Goal: Transaction & Acquisition: Purchase product/service

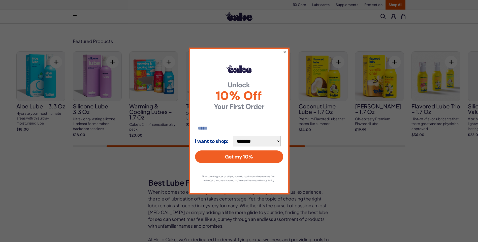
click at [285, 50] on button "×" at bounding box center [284, 52] width 3 height 6
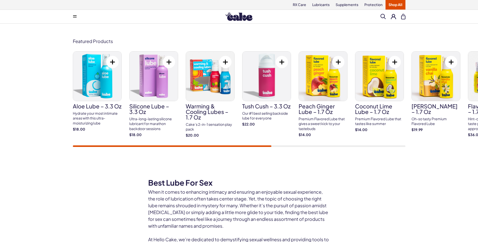
click at [76, 15] on button at bounding box center [75, 17] width 10 height 10
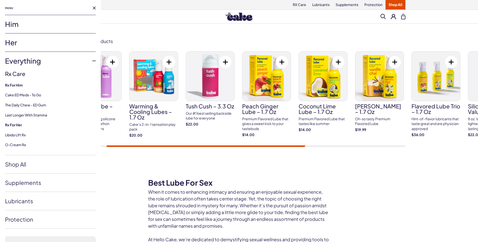
click at [26, 60] on link "Everything" at bounding box center [50, 61] width 91 height 18
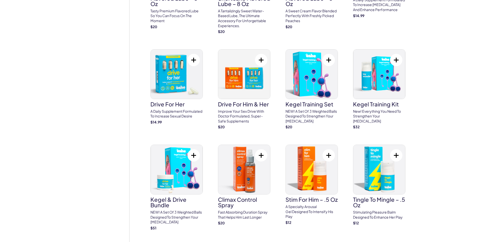
scroll to position [428, 0]
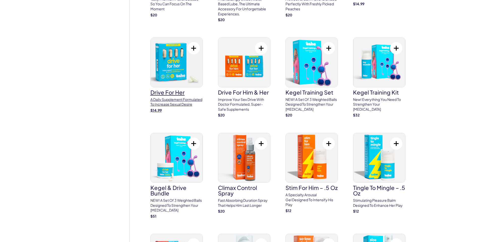
click at [178, 93] on h3 "drive for her" at bounding box center [176, 93] width 52 height 6
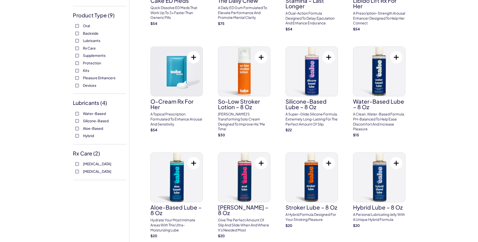
scroll to position [101, 0]
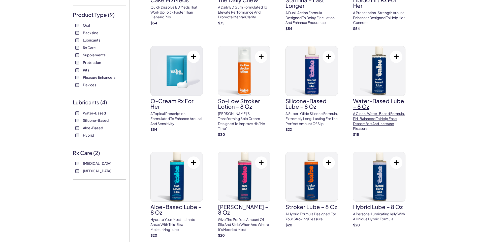
click at [378, 114] on p "A clean, water-based formula, pH-balanced to help ease discomfort and increase …" at bounding box center [379, 121] width 52 height 20
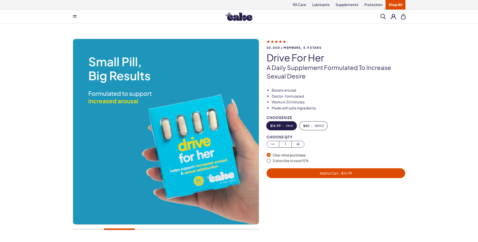
click at [325, 173] on span "Add to Cart - $ 14.99" at bounding box center [336, 173] width 32 height 5
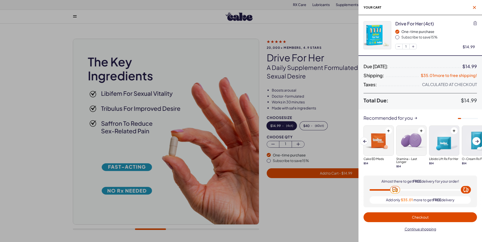
click at [473, 6] on icon "button" at bounding box center [474, 7] width 3 height 3
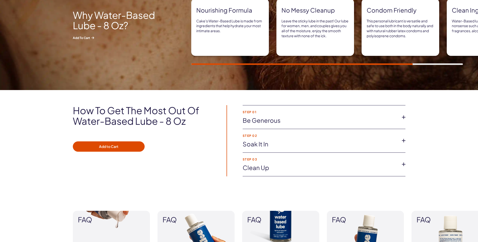
scroll to position [353, 0]
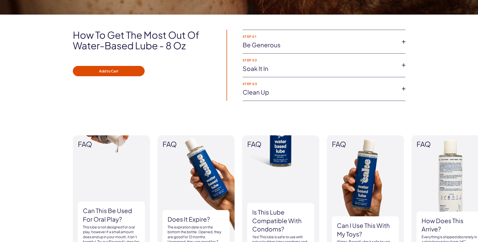
click at [340, 66] on link "Soak it in" at bounding box center [320, 68] width 155 height 9
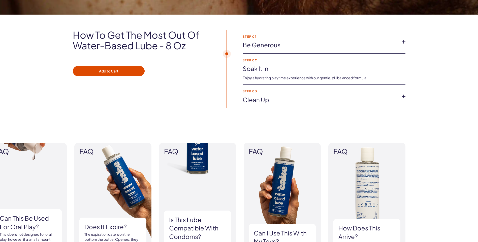
click at [357, 96] on link "Clean up" at bounding box center [320, 100] width 155 height 9
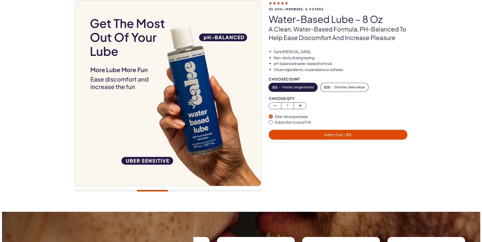
scroll to position [0, 0]
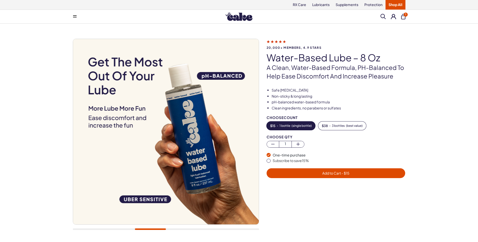
click at [339, 173] on span "Add to Cart - $ 15" at bounding box center [335, 173] width 27 height 5
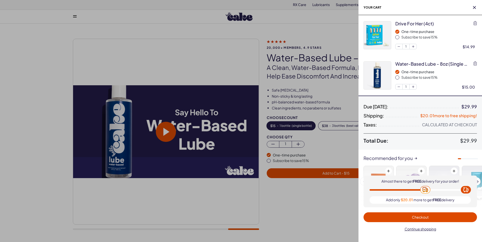
click at [325, 35] on div at bounding box center [241, 121] width 482 height 242
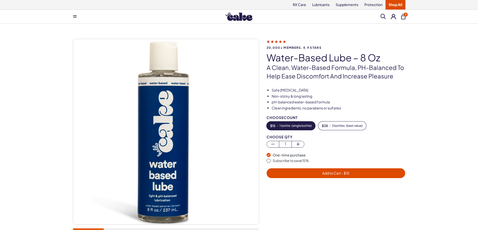
click at [404, 15] on span "2" at bounding box center [406, 15] width 4 height 4
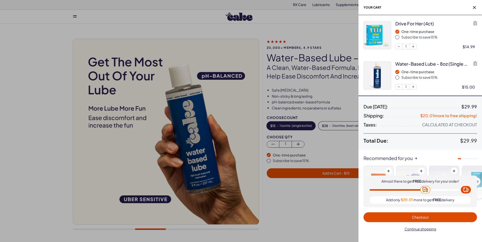
click at [345, 19] on div at bounding box center [241, 121] width 482 height 242
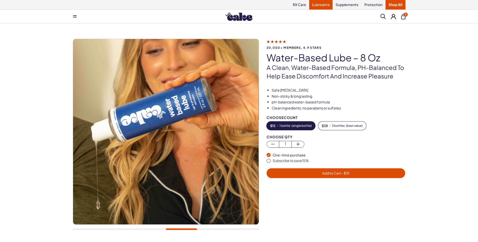
click at [323, 4] on link "Lubricants" at bounding box center [320, 5] width 23 height 10
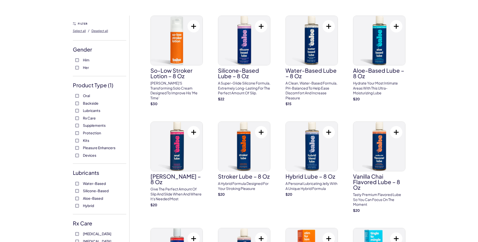
scroll to position [25, 0]
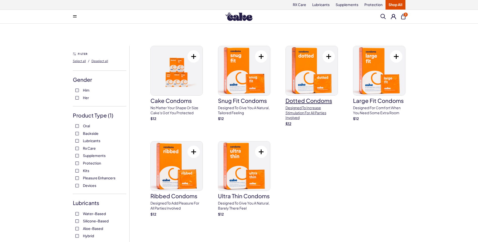
click at [316, 109] on p "Designed to increase stimulation for all parties involved" at bounding box center [311, 113] width 52 height 15
click at [171, 178] on img at bounding box center [177, 166] width 52 height 49
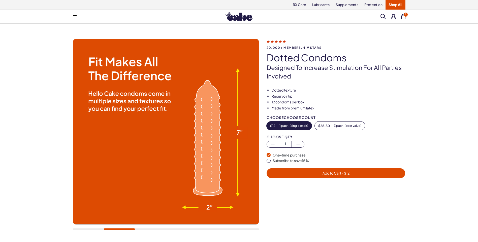
click at [310, 174] on span "Add to Cart - $ 12" at bounding box center [336, 174] width 133 height 6
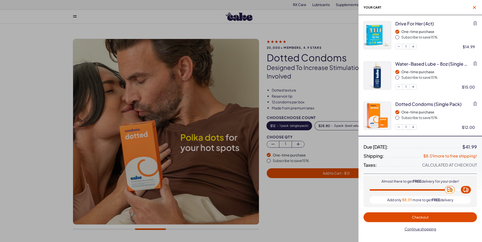
click at [474, 7] on icon "button" at bounding box center [474, 7] width 3 height 3
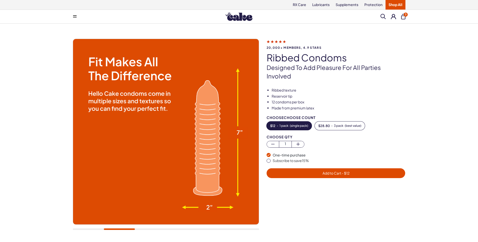
click at [332, 171] on span "Add to Cart - $ 12" at bounding box center [335, 173] width 27 height 5
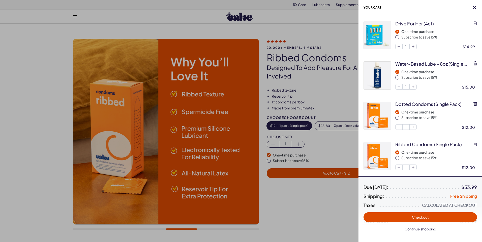
click at [430, 217] on span "Checkout" at bounding box center [419, 218] width 107 height 6
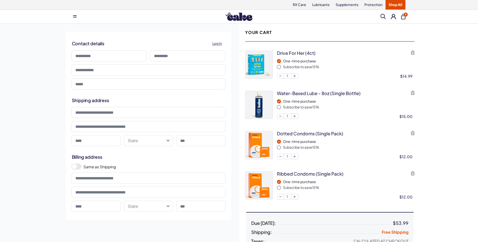
click at [103, 57] on input at bounding box center [109, 55] width 76 height 11
type input "******"
type input "*******"
type input "**********"
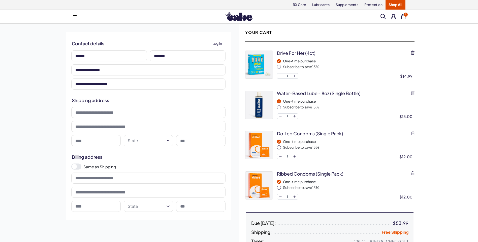
type input "**********"
click at [143, 115] on input at bounding box center [148, 112] width 154 height 11
type input "**********"
type input "******"
select select "**"
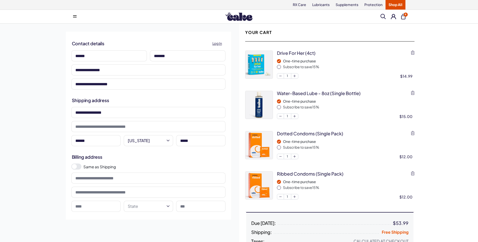
type input "*****"
click at [133, 164] on label "Same as Shipping" at bounding box center [154, 166] width 142 height 5
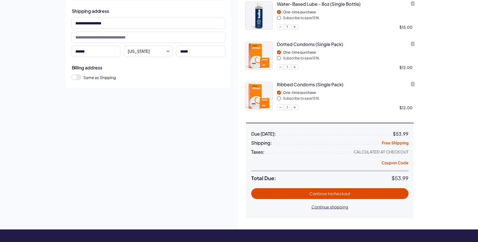
scroll to position [101, 0]
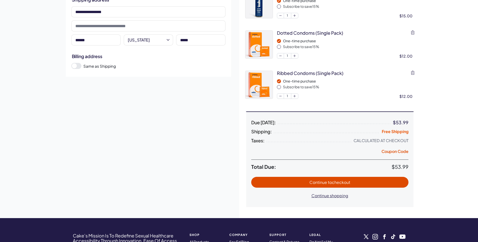
click at [326, 184] on span "Continue to checkout" at bounding box center [329, 182] width 41 height 5
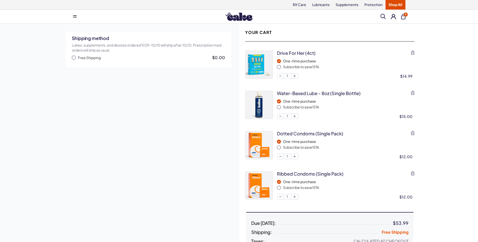
click at [72, 57] on span "button" at bounding box center [74, 58] width 4 height 4
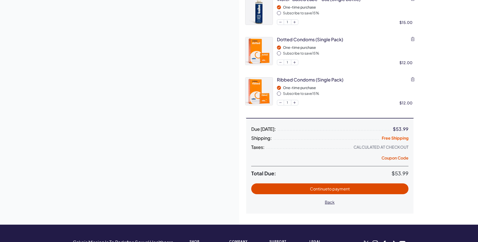
scroll to position [126, 0]
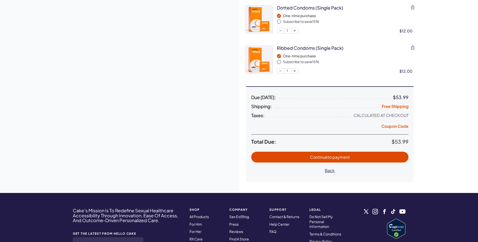
click at [356, 157] on span "Continue to payment" at bounding box center [329, 157] width 147 height 6
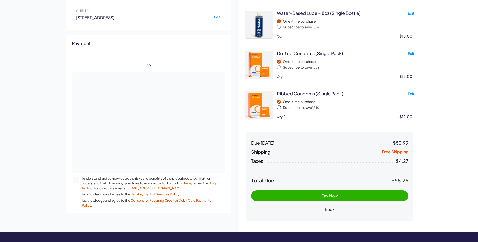
scroll to position [76, 0]
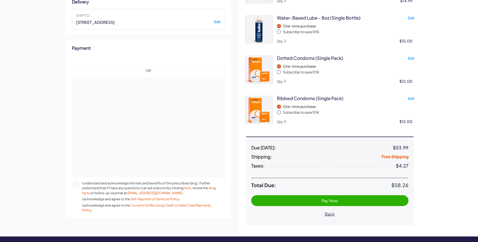
click at [229, 95] on div "Payment OR I understand and acknowledge the risks and benefits of the prescribe…" at bounding box center [148, 129] width 165 height 178
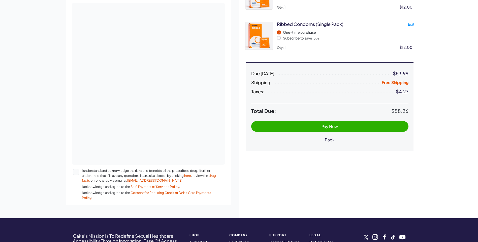
scroll to position [151, 0]
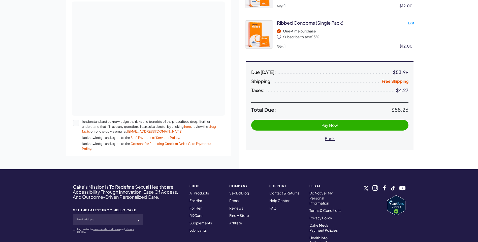
click at [74, 123] on button "I understand and acknowledge the risks and benefits of the prescribed drug. I f…" at bounding box center [76, 123] width 6 height 6
click at [372, 124] on span "Pay Now" at bounding box center [329, 125] width 147 height 6
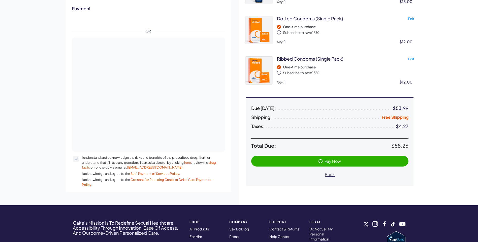
scroll to position [101, 0]
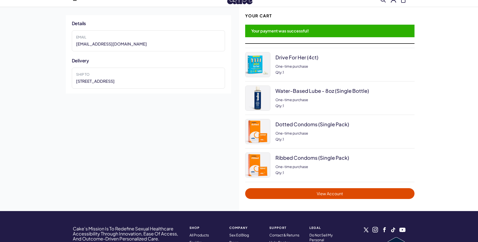
scroll to position [50, 0]
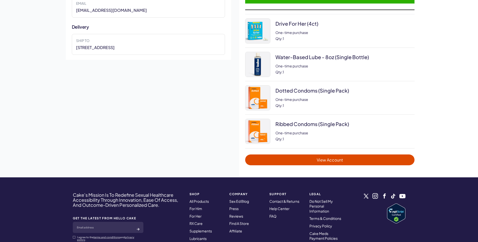
click at [366, 160] on span "View Account" at bounding box center [329, 160] width 159 height 6
